Goal: Information Seeking & Learning: Learn about a topic

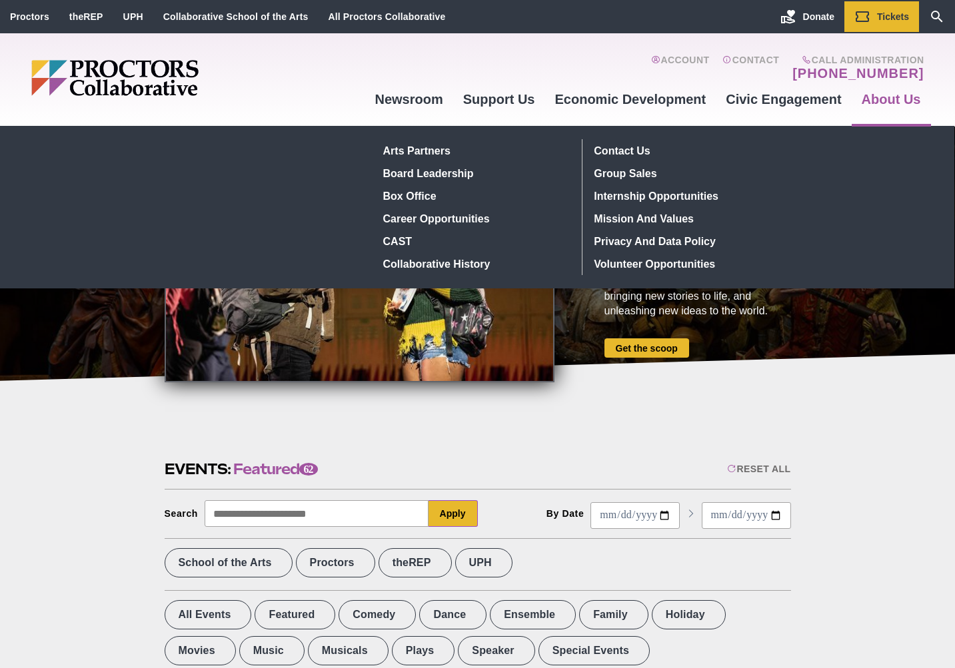
click at [882, 99] on link "About Us" at bounding box center [890, 99] width 79 height 36
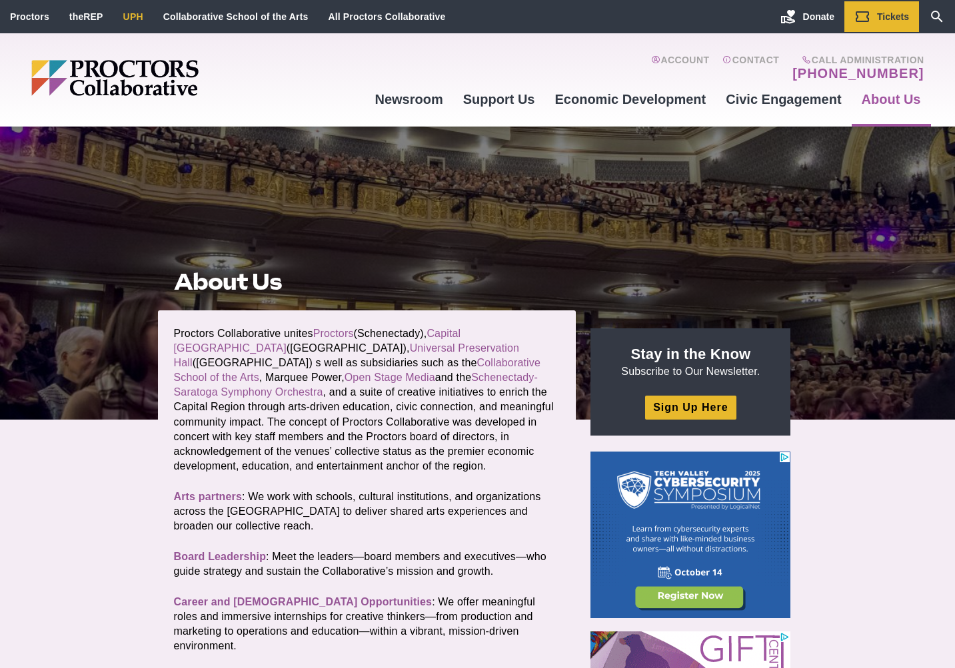
click at [136, 17] on link "UPH" at bounding box center [133, 16] width 20 height 11
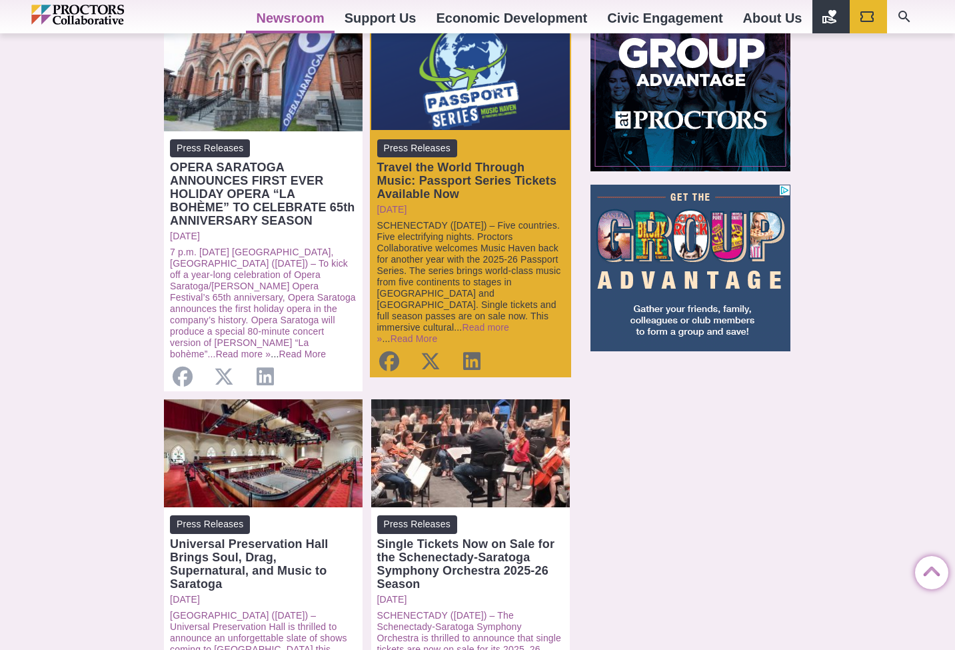
scroll to position [1112, 0]
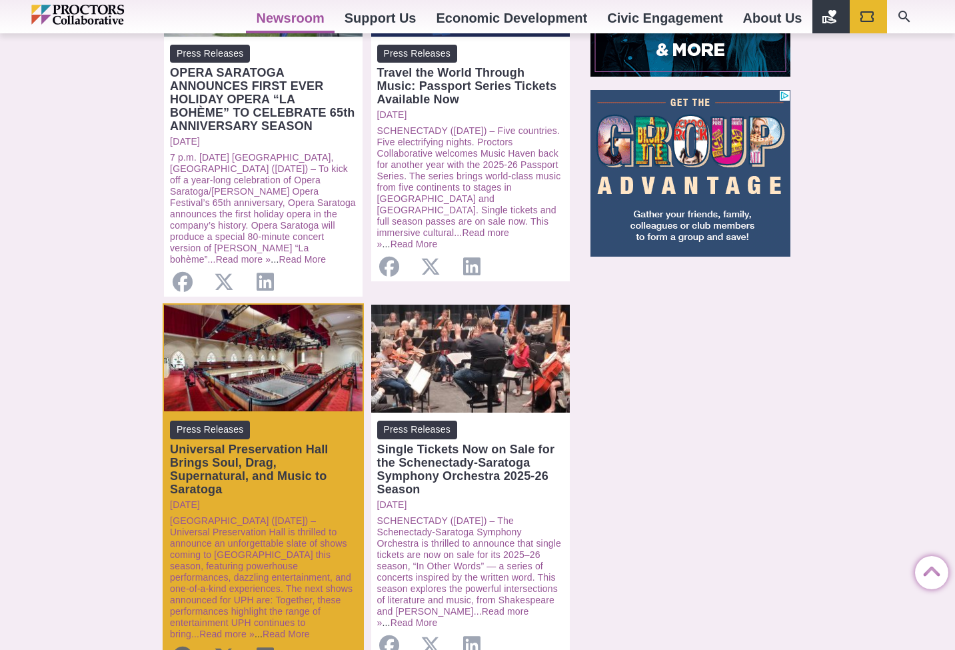
click at [282, 346] on div "Open: Universal Preservation Hall Brings Soul, Drag, Supernatural, and Music to…" at bounding box center [263, 358] width 199 height 108
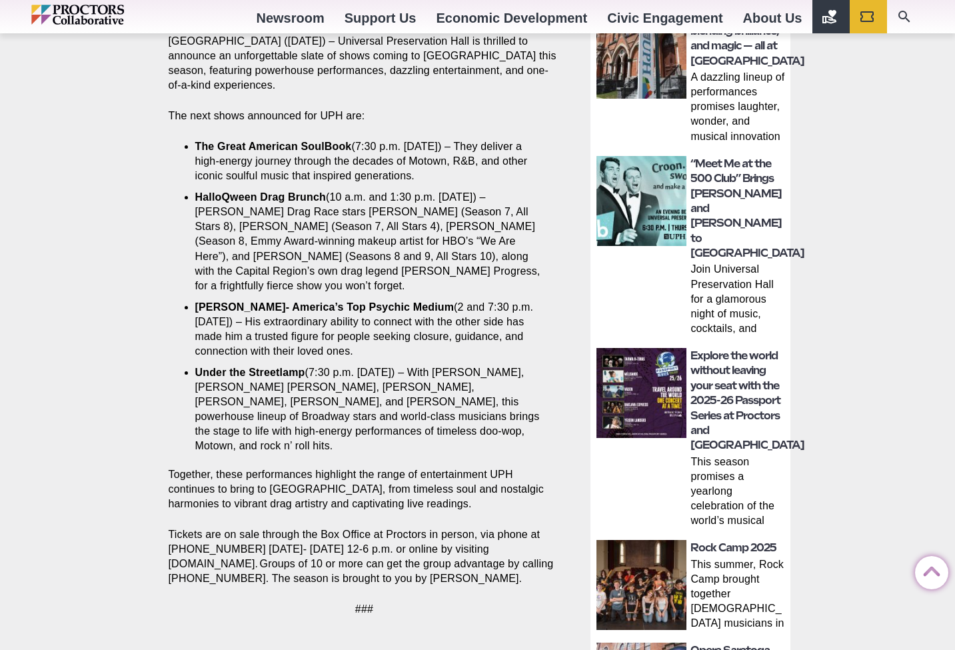
scroll to position [504, 0]
